Goal: Task Accomplishment & Management: Manage account settings

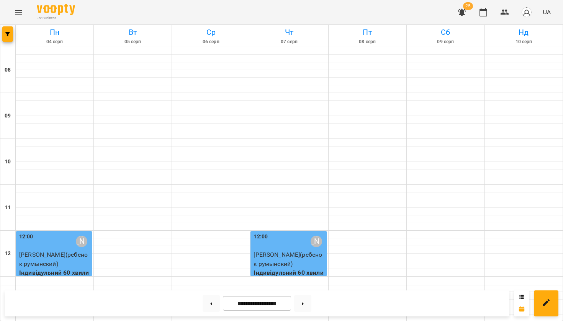
click at [465, 17] on button "button" at bounding box center [462, 12] width 18 height 18
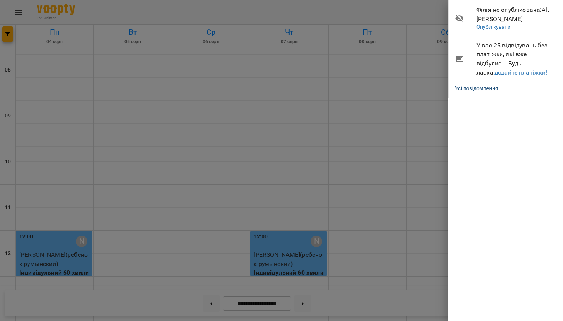
click at [481, 85] on link "Усі повідомлення" at bounding box center [476, 89] width 43 height 8
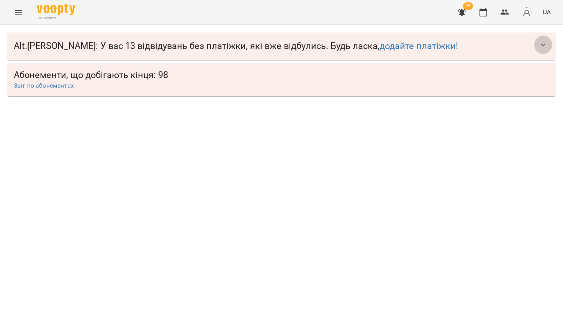
click at [540, 47] on icon "button" at bounding box center [543, 44] width 9 height 9
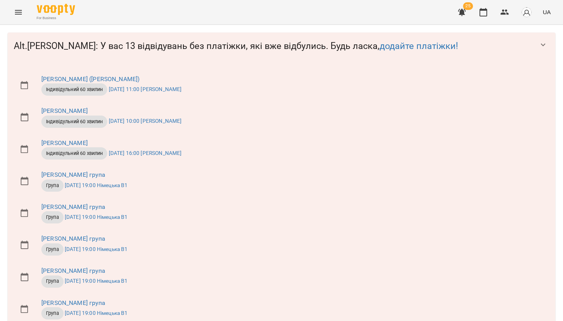
scroll to position [179, 0]
click at [64, 300] on link "[PERSON_NAME] група" at bounding box center [73, 303] width 64 height 7
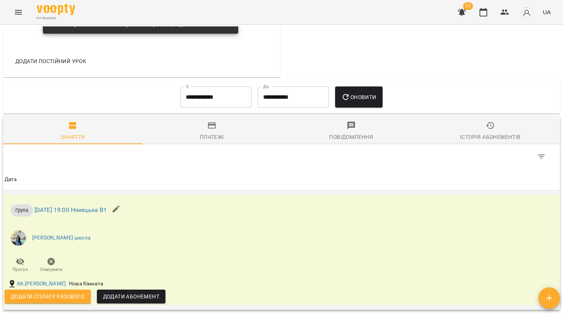
scroll to position [401, 0]
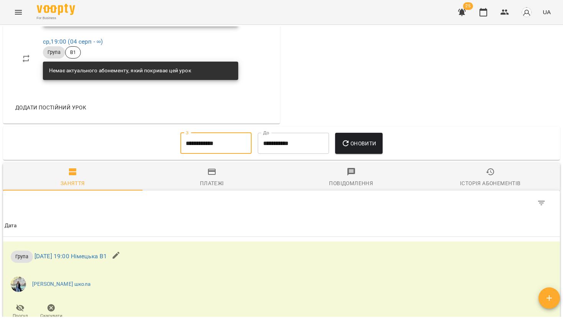
click at [211, 143] on input "**********" at bounding box center [215, 143] width 71 height 21
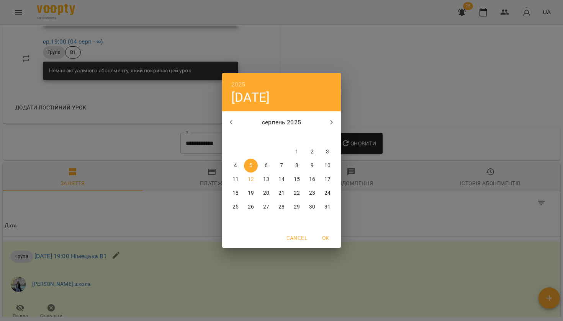
click at [298, 152] on span "1" at bounding box center [297, 152] width 14 height 8
type input "**********"
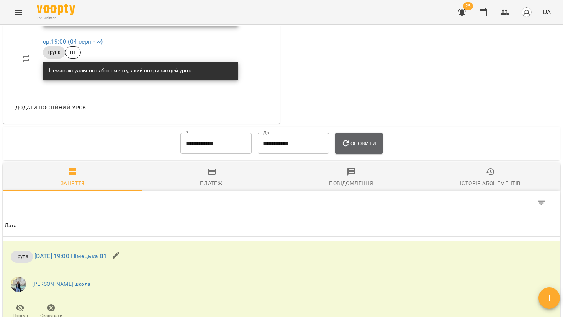
click at [350, 144] on icon "button" at bounding box center [345, 143] width 9 height 9
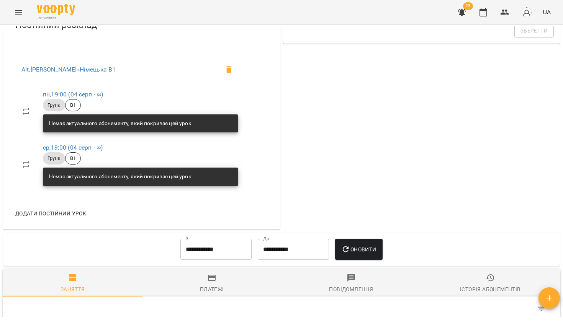
scroll to position [213, 0]
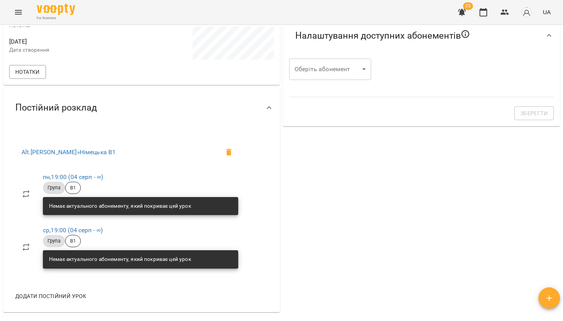
click at [463, 10] on icon "button" at bounding box center [461, 12] width 9 height 9
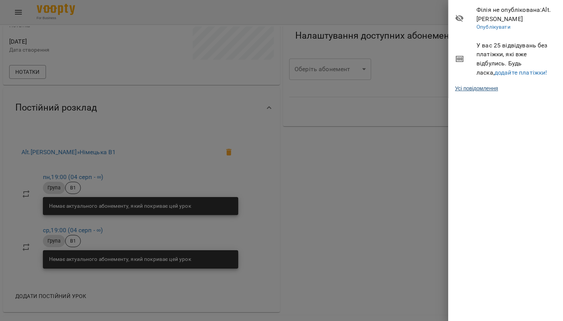
click at [467, 87] on link "Усі повідомлення" at bounding box center [476, 89] width 43 height 8
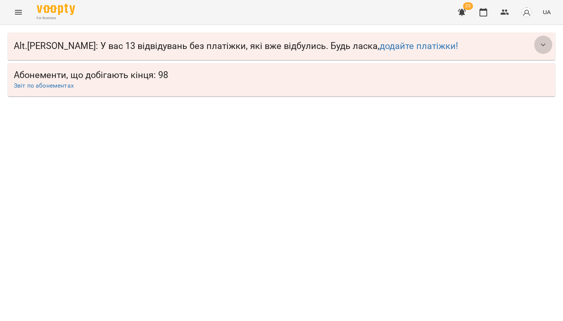
click at [545, 43] on icon "button" at bounding box center [543, 44] width 9 height 9
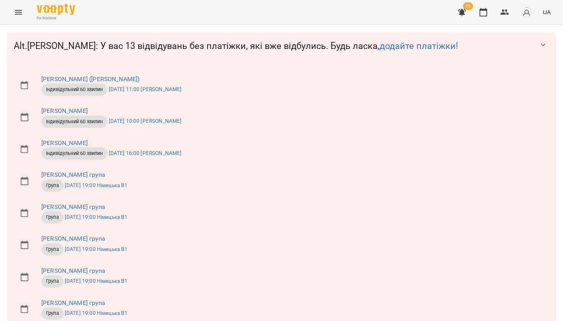
scroll to position [71, 0]
click at [68, 171] on link "[PERSON_NAME] група" at bounding box center [73, 174] width 64 height 7
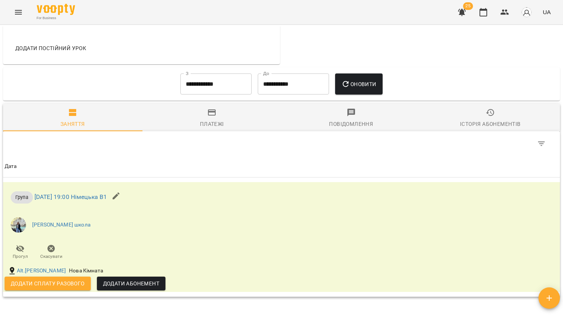
scroll to position [451, 0]
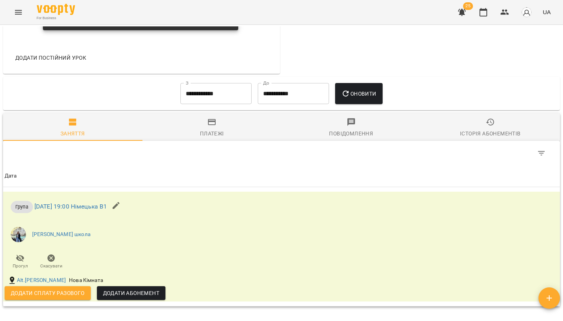
click at [224, 99] on input "**********" at bounding box center [215, 93] width 71 height 21
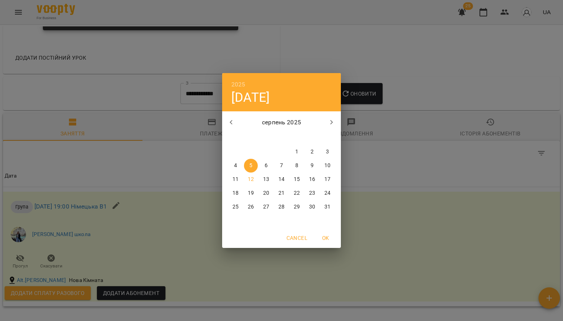
click at [294, 152] on span "1" at bounding box center [297, 152] width 14 height 8
type input "**********"
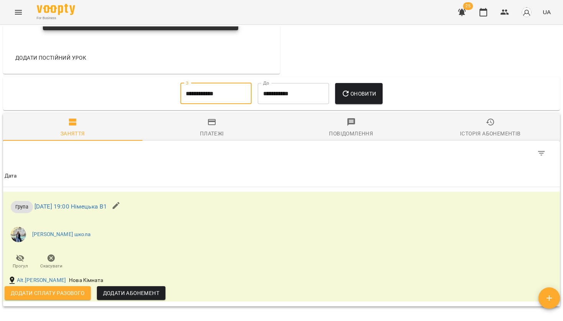
click at [362, 93] on span "Оновити" at bounding box center [358, 93] width 35 height 9
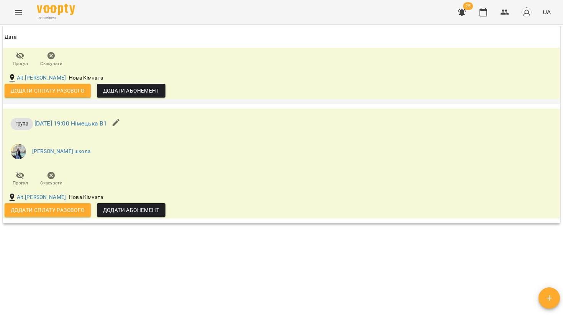
scroll to position [652, 0]
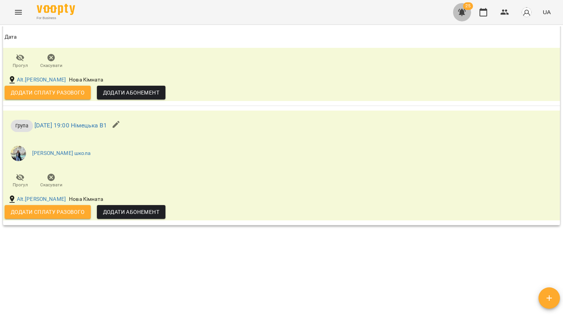
click at [463, 17] on button "button" at bounding box center [462, 12] width 18 height 18
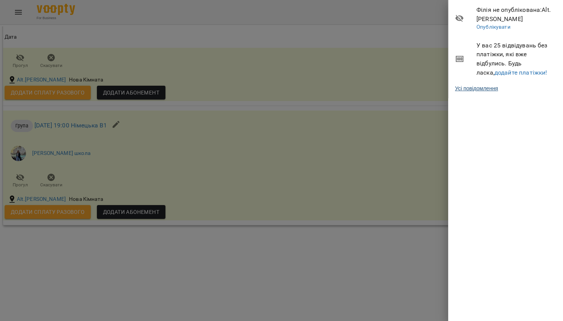
click at [471, 85] on link "Усі повідомлення" at bounding box center [476, 89] width 43 height 8
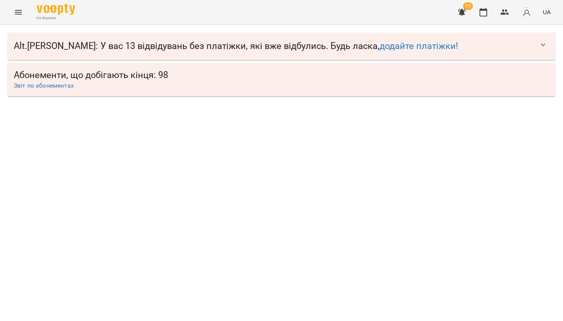
click at [539, 45] on icon "button" at bounding box center [543, 44] width 9 height 9
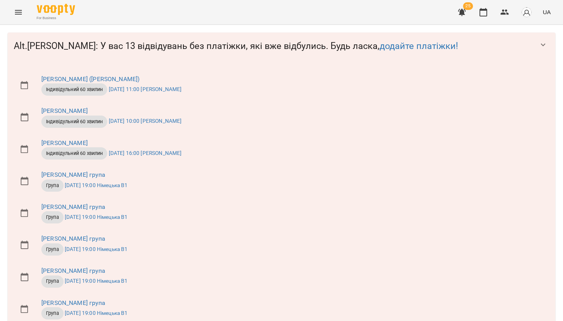
scroll to position [217, 0]
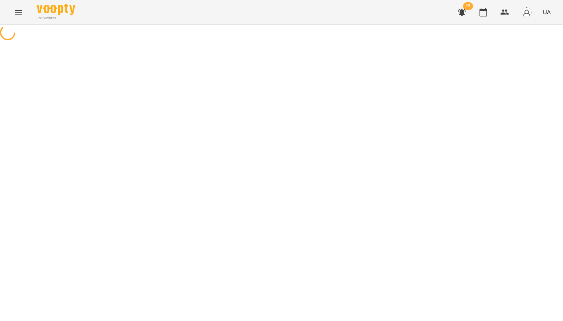
click at [46, 42] on div at bounding box center [281, 33] width 563 height 17
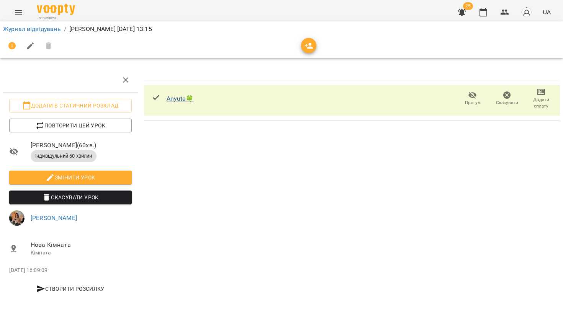
click at [180, 98] on link "Anyuta🍀" at bounding box center [180, 98] width 27 height 7
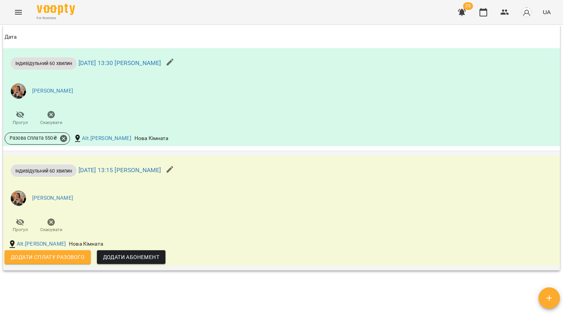
scroll to position [458, 0]
click at [75, 259] on span "Додати сплату разового" at bounding box center [48, 256] width 74 height 9
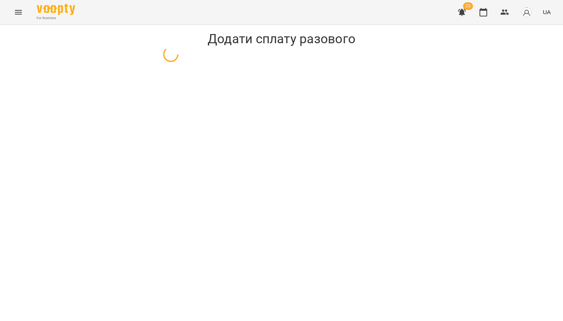
select select "**********"
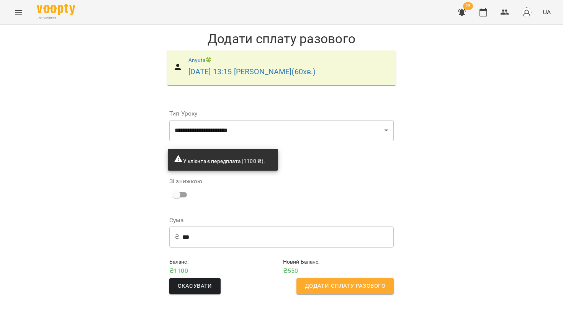
click at [327, 282] on span "Додати сплату разового" at bounding box center [345, 287] width 80 height 10
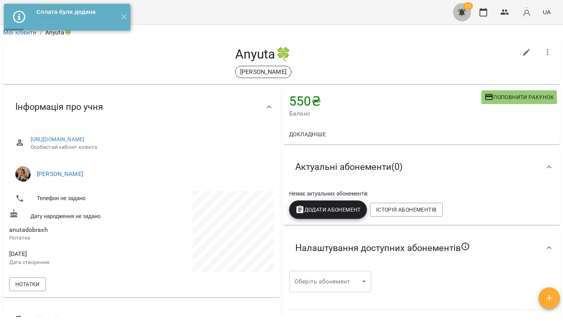
click at [465, 12] on icon "button" at bounding box center [461, 12] width 9 height 9
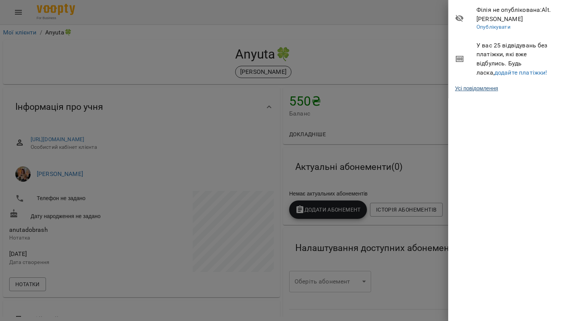
click at [477, 88] on link "Усі повідомлення" at bounding box center [476, 89] width 43 height 8
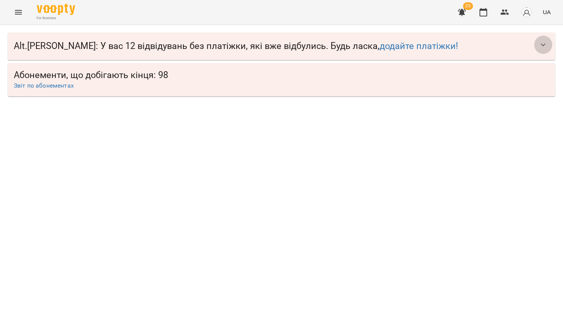
click at [544, 49] on button "button" at bounding box center [543, 45] width 18 height 18
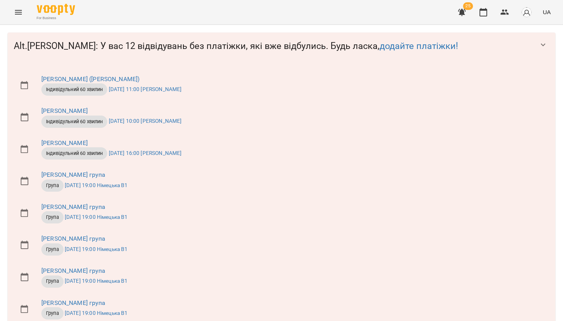
scroll to position [159, 0]
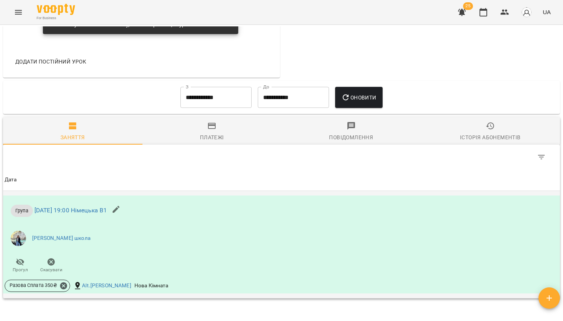
scroll to position [387, 0]
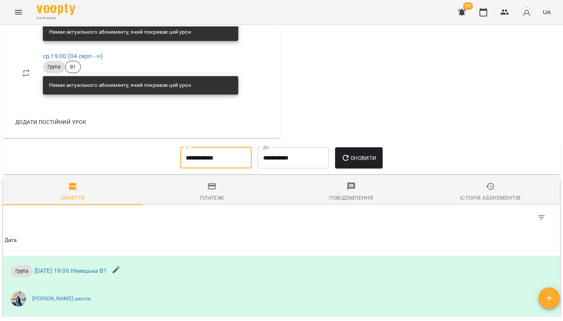
click at [210, 160] on input "**********" at bounding box center [215, 157] width 71 height 21
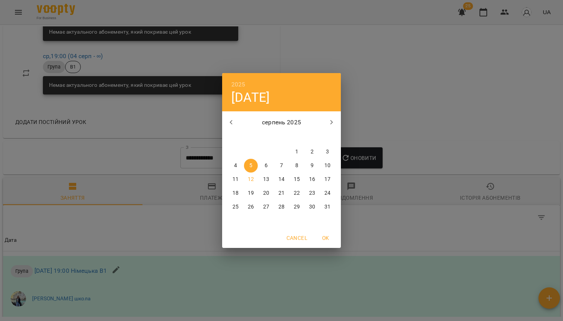
click at [288, 152] on div "31" at bounding box center [281, 152] width 15 height 14
click at [299, 152] on span "1" at bounding box center [297, 152] width 14 height 8
type input "**********"
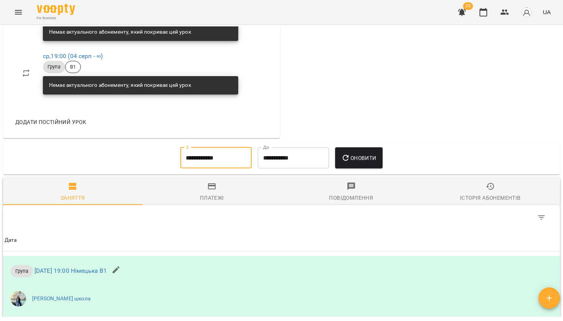
click at [350, 157] on icon "button" at bounding box center [345, 158] width 9 height 9
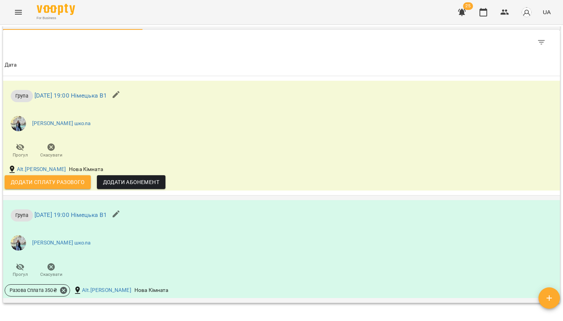
scroll to position [560, 0]
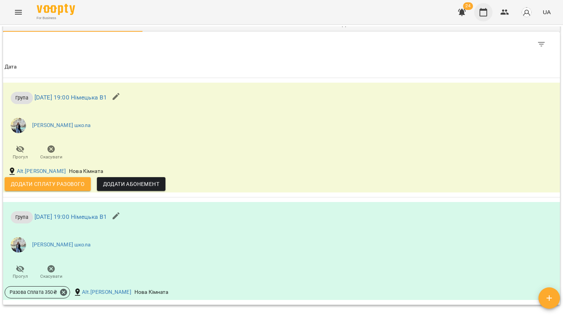
click at [485, 11] on icon "button" at bounding box center [483, 12] width 9 height 9
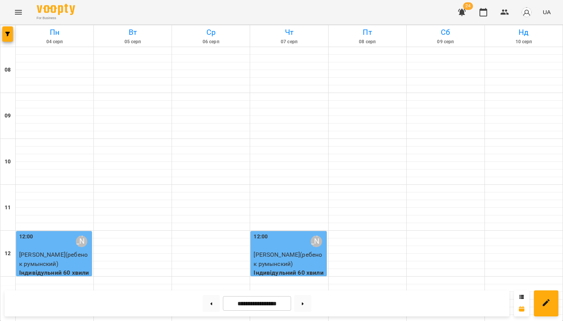
click at [458, 11] on icon "button" at bounding box center [461, 12] width 9 height 9
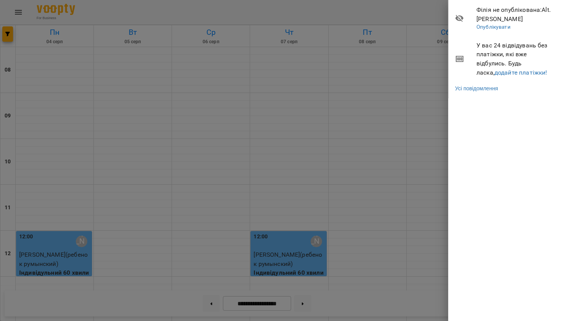
click at [307, 63] on div at bounding box center [281, 160] width 563 height 321
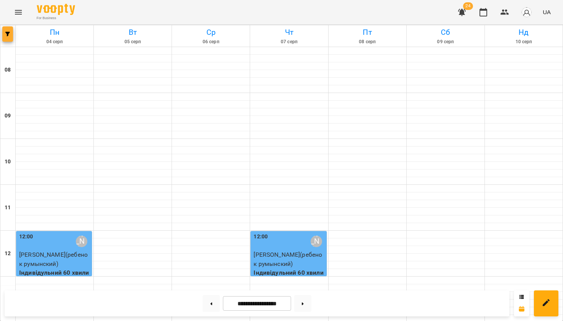
click at [9, 38] on button "button" at bounding box center [7, 33] width 11 height 15
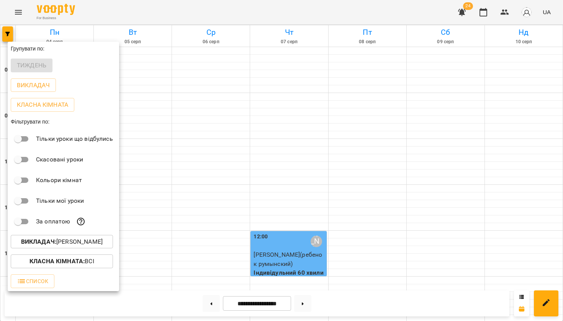
click at [49, 243] on b "Викладач :" at bounding box center [38, 241] width 35 height 7
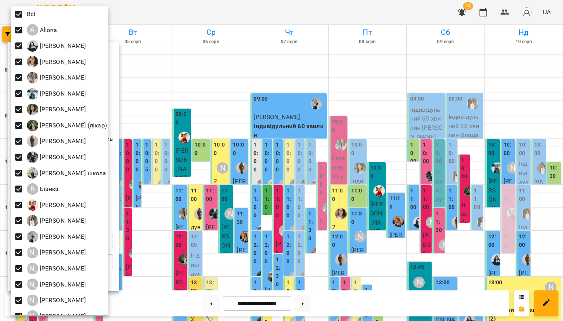
click at [229, 12] on div at bounding box center [281, 160] width 563 height 321
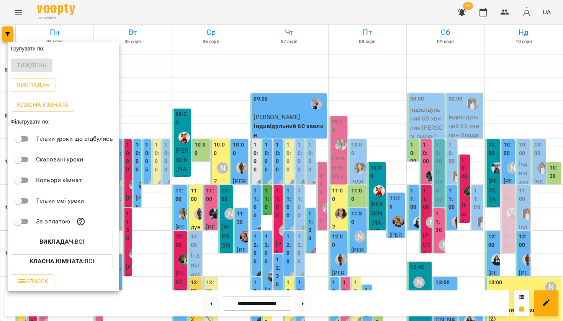
click at [229, 12] on div at bounding box center [281, 160] width 563 height 321
